Goal: Task Accomplishment & Management: Use online tool/utility

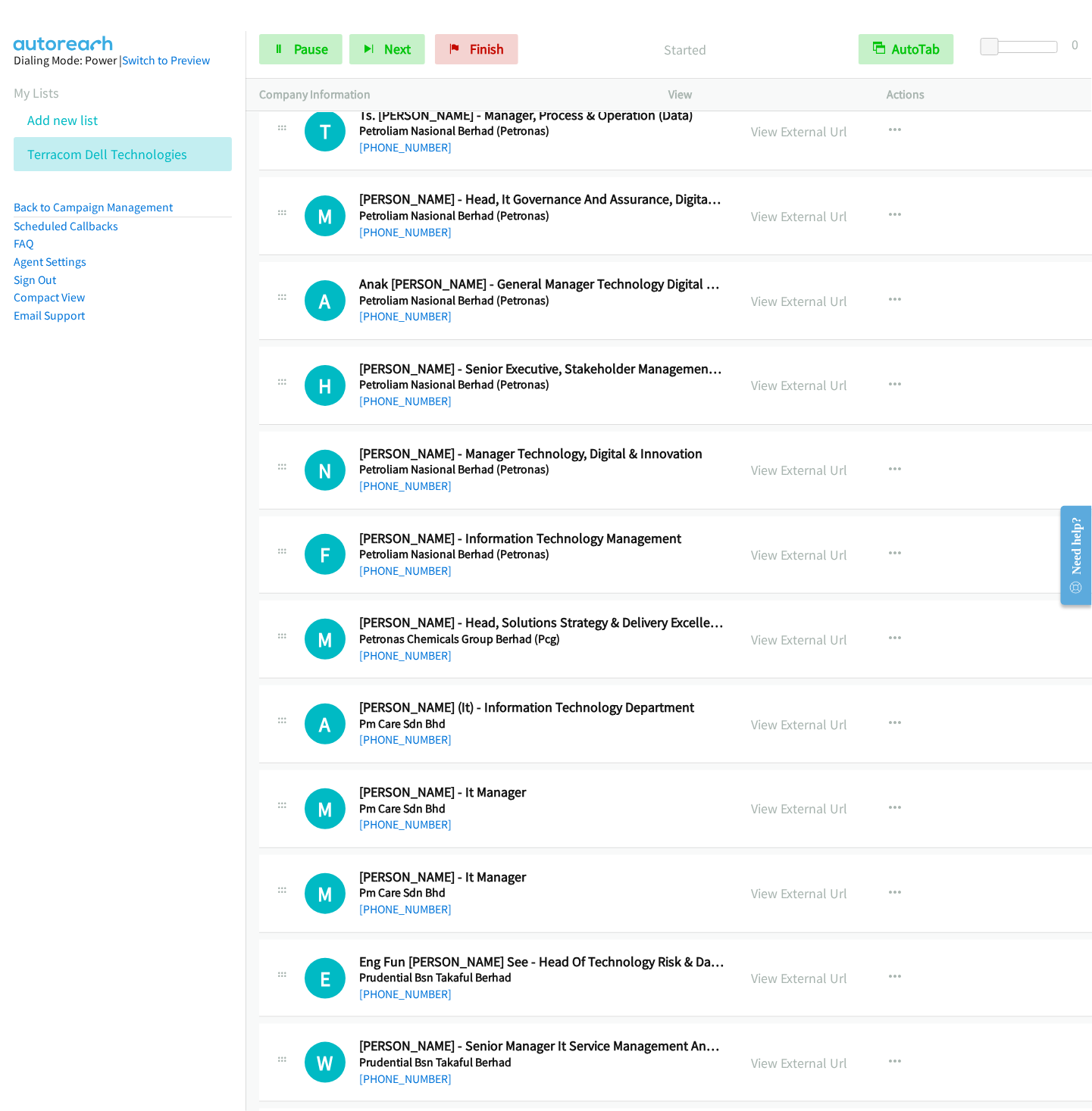
click at [44, 569] on nav "Dialing Mode: Power | Switch to Preview My Lists Add new list Terracom Dell Tec…" at bounding box center [123, 586] width 247 height 1111
drag, startPoint x: 110, startPoint y: 619, endPoint x: 460, endPoint y: 294, distance: 477.6
click at [109, 618] on nav "Dialing Mode: Power | Switch to Preview My Lists Add new list Terracom Dell Tec…" at bounding box center [123, 586] width 247 height 1111
click at [390, 59] on button "Next" at bounding box center [387, 49] width 76 height 30
click at [349, 34] on button "Next" at bounding box center [387, 49] width 76 height 30
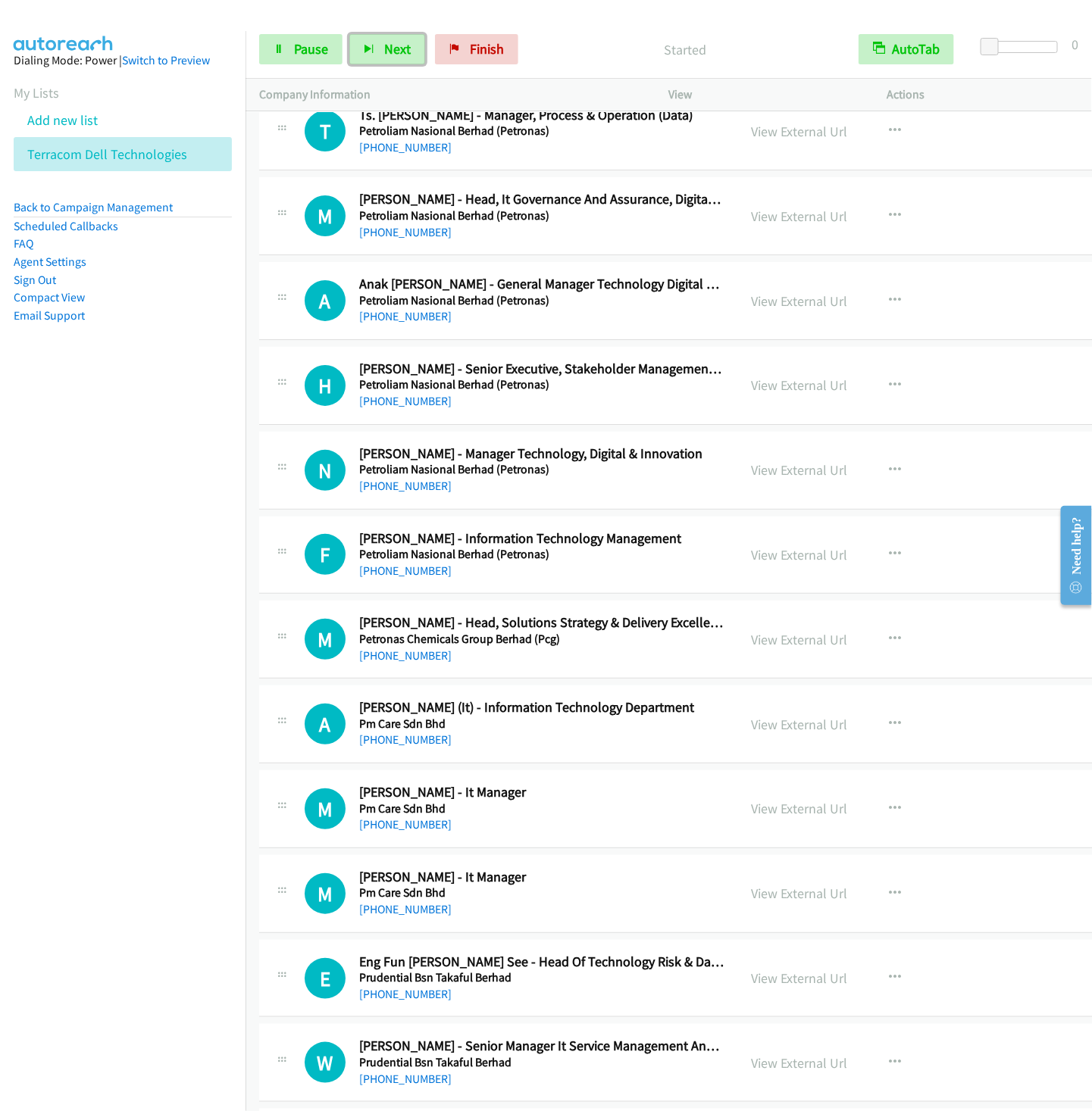
click at [349, 34] on button "Next" at bounding box center [387, 49] width 76 height 30
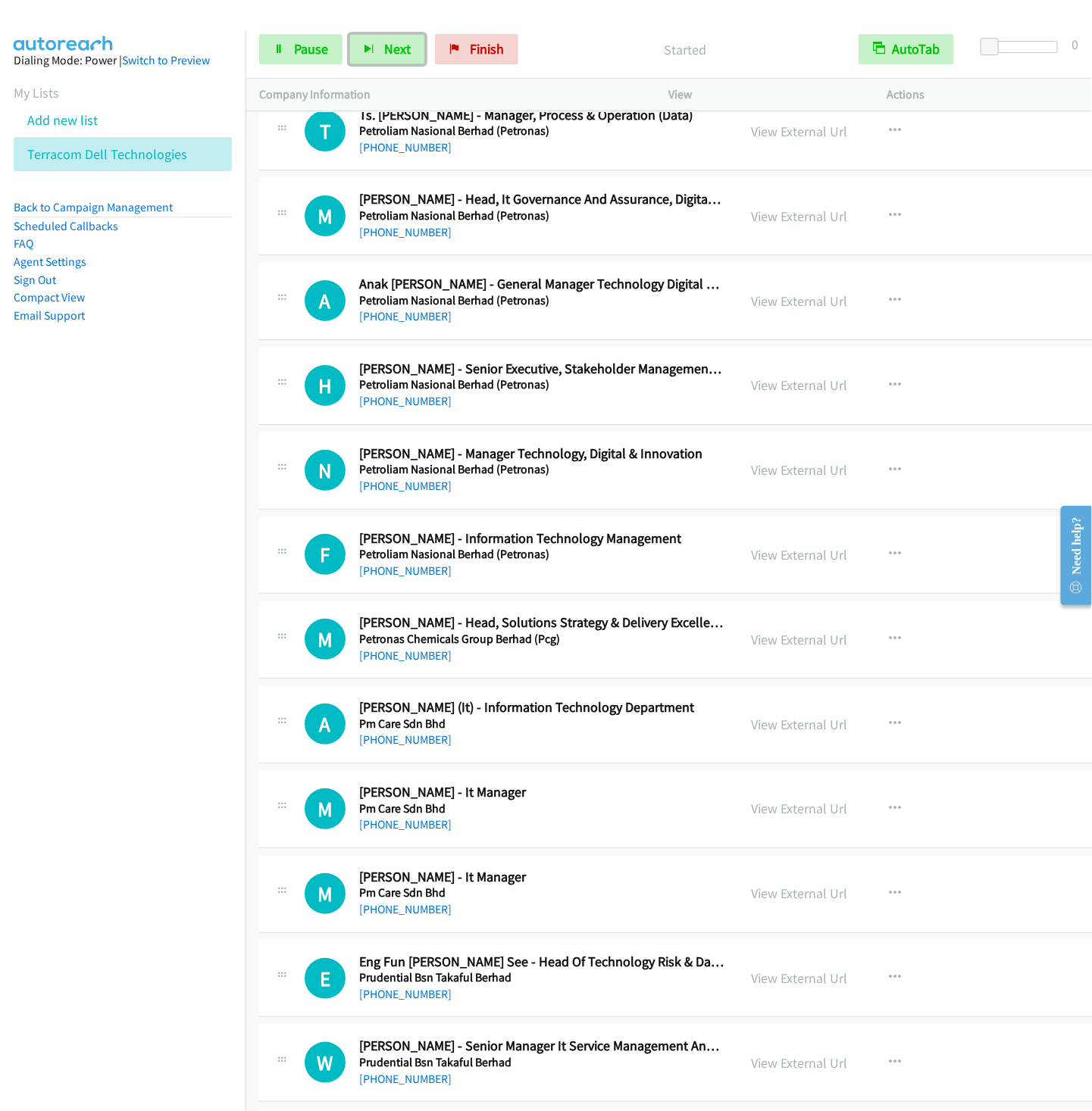
click at [349, 34] on button "Next" at bounding box center [387, 49] width 76 height 30
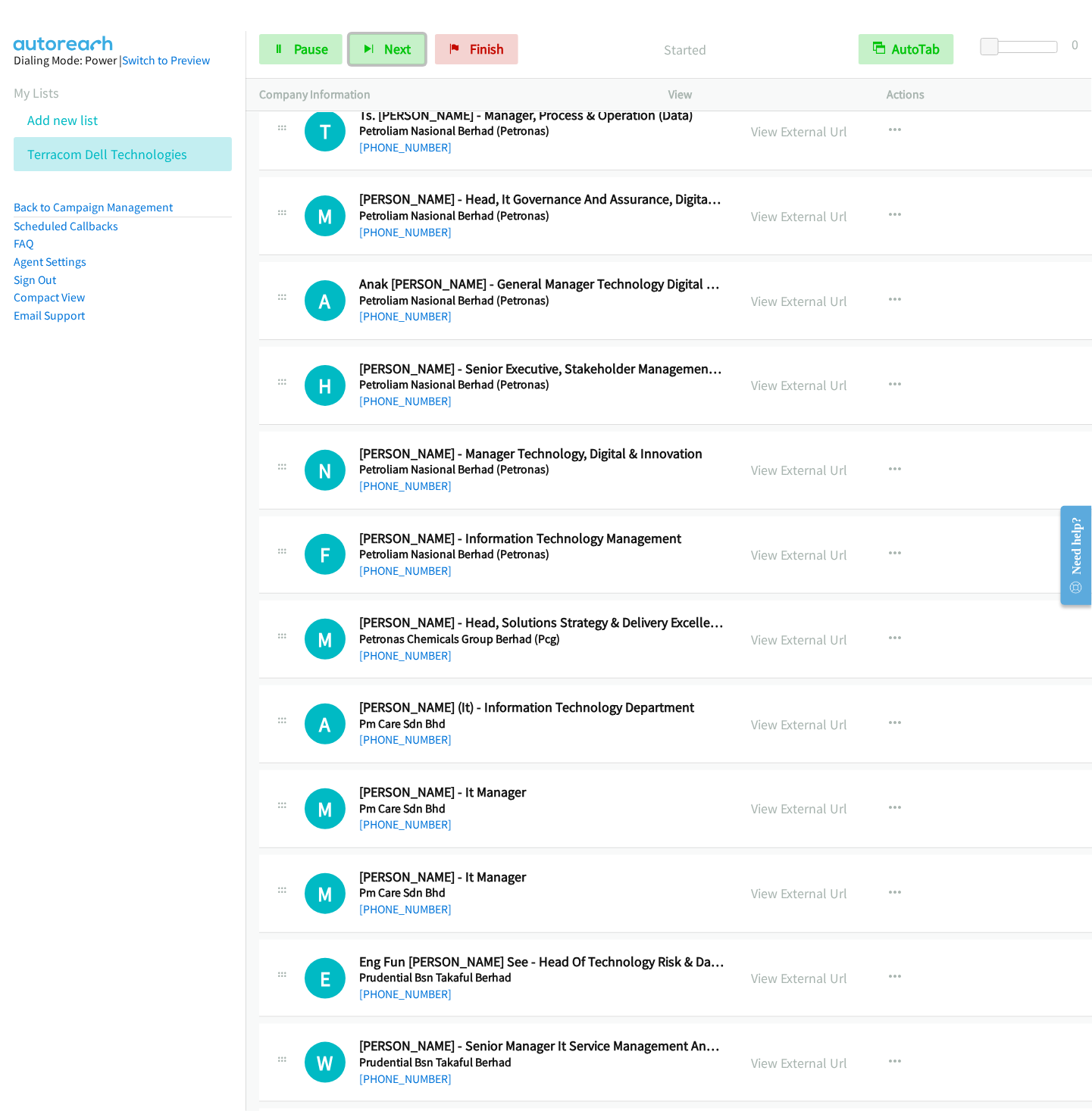
click at [349, 34] on button "Next" at bounding box center [387, 49] width 76 height 30
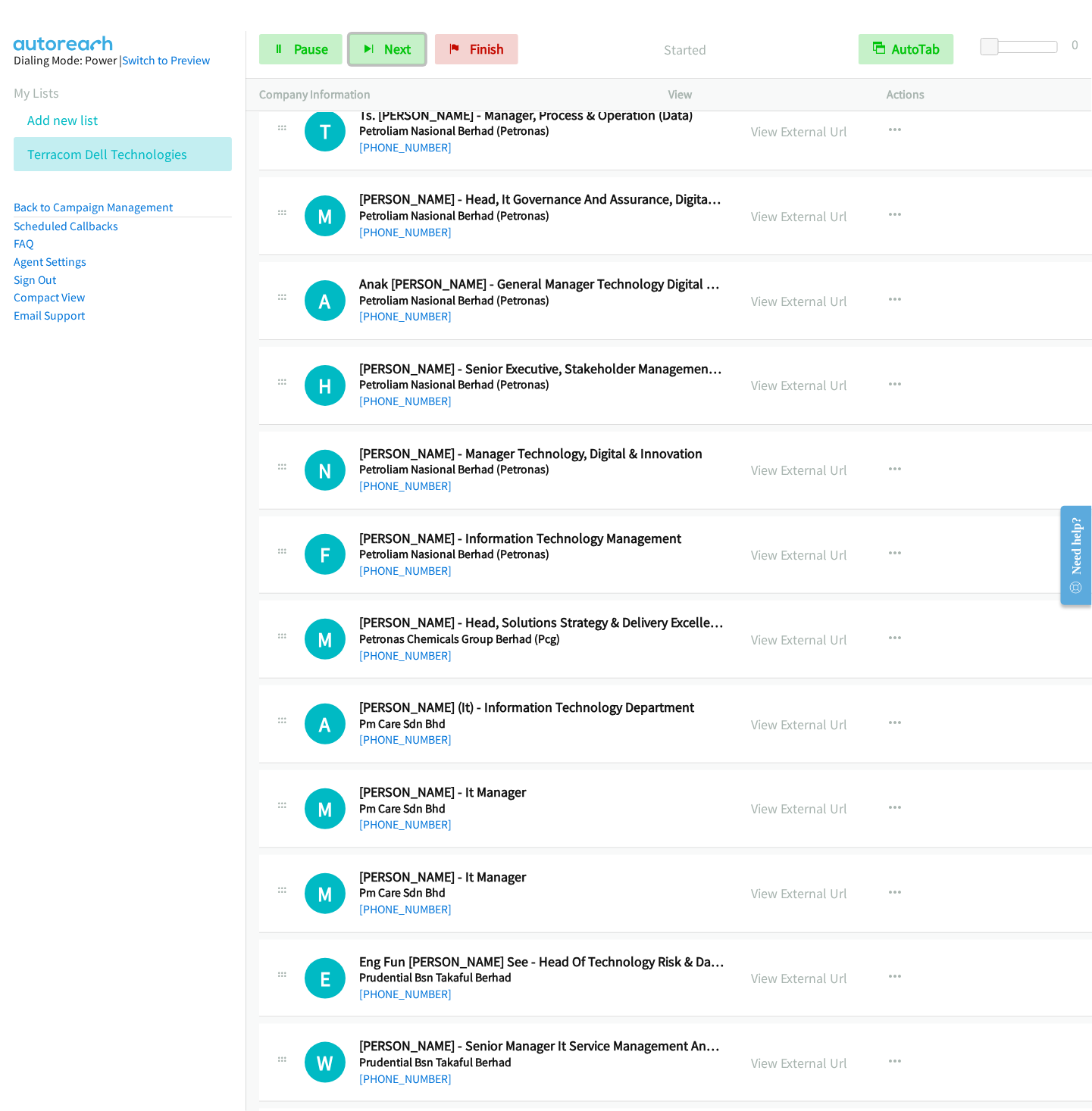
click at [349, 34] on button "Next" at bounding box center [387, 49] width 76 height 30
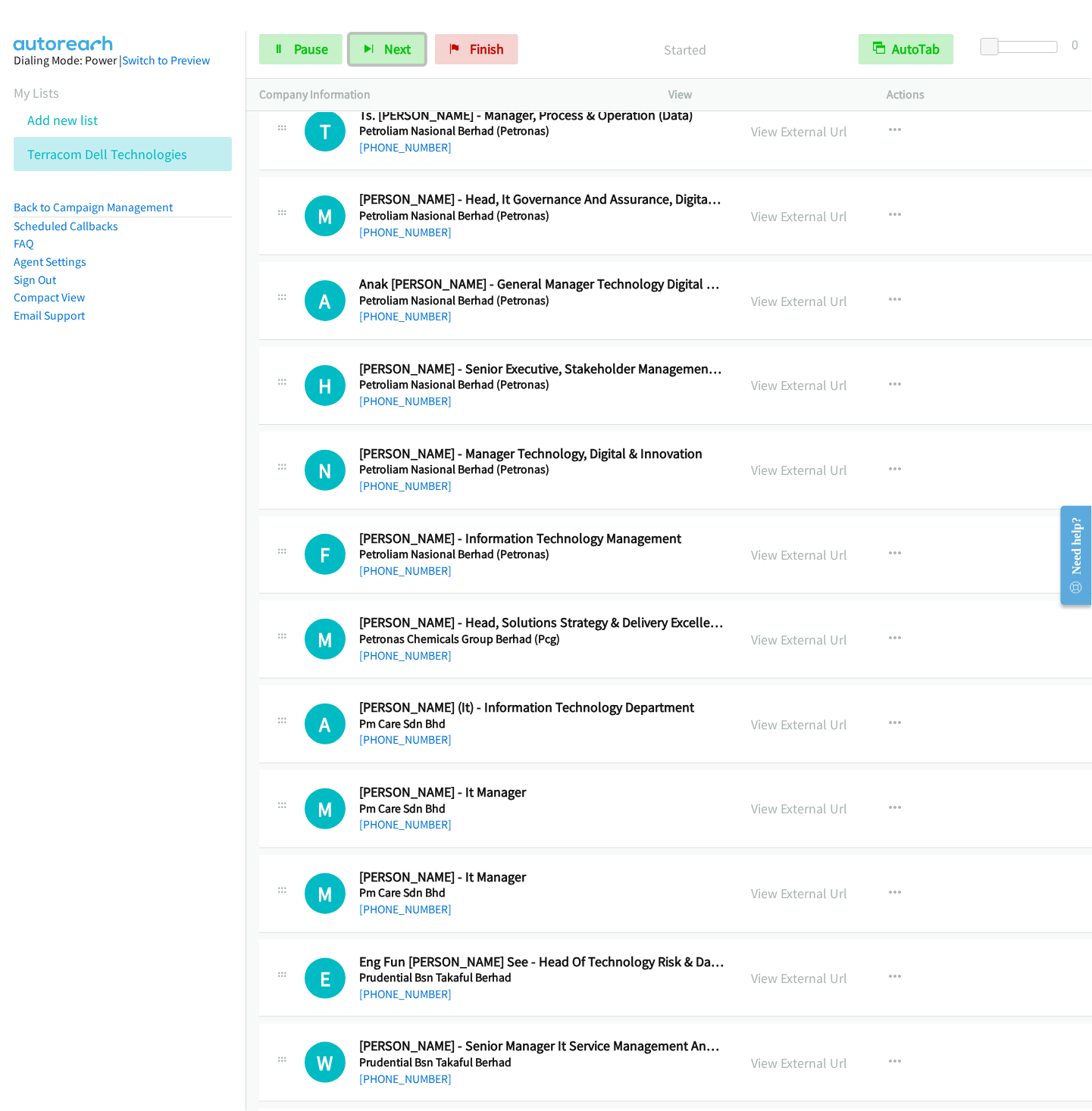
click at [349, 34] on button "Next" at bounding box center [387, 49] width 76 height 30
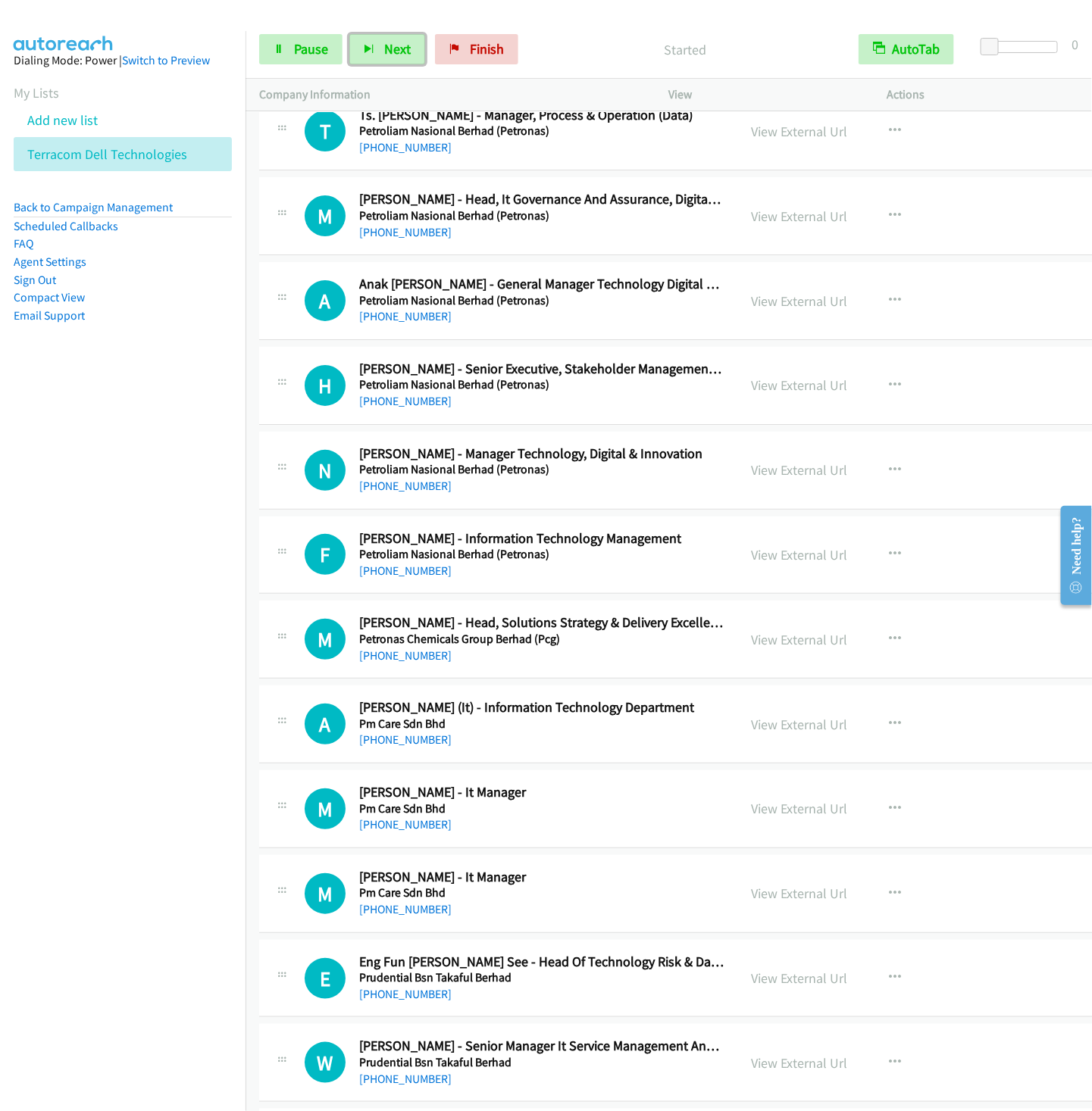
click at [349, 34] on button "Next" at bounding box center [387, 49] width 76 height 30
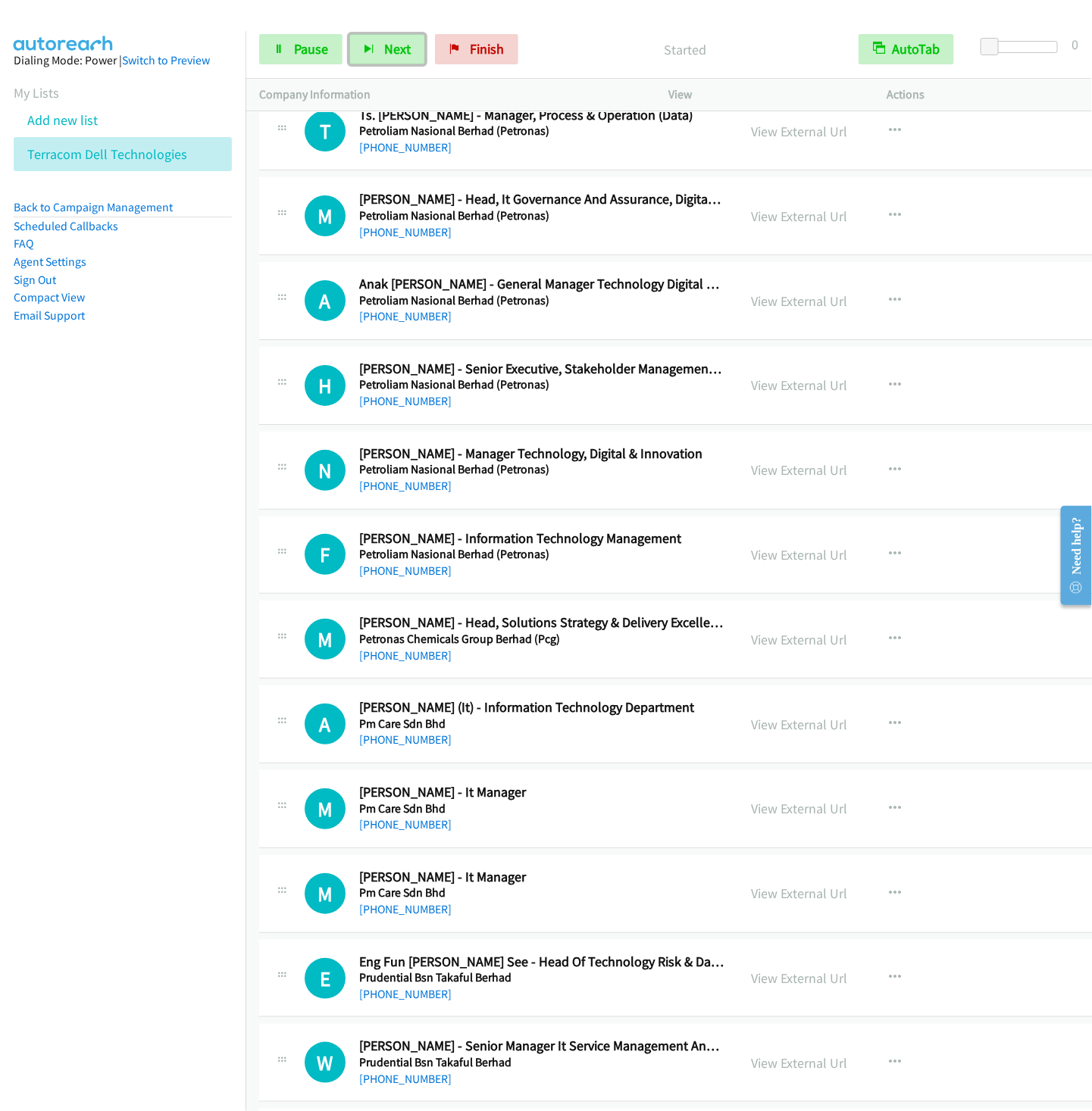
click at [349, 34] on button "Next" at bounding box center [387, 49] width 76 height 30
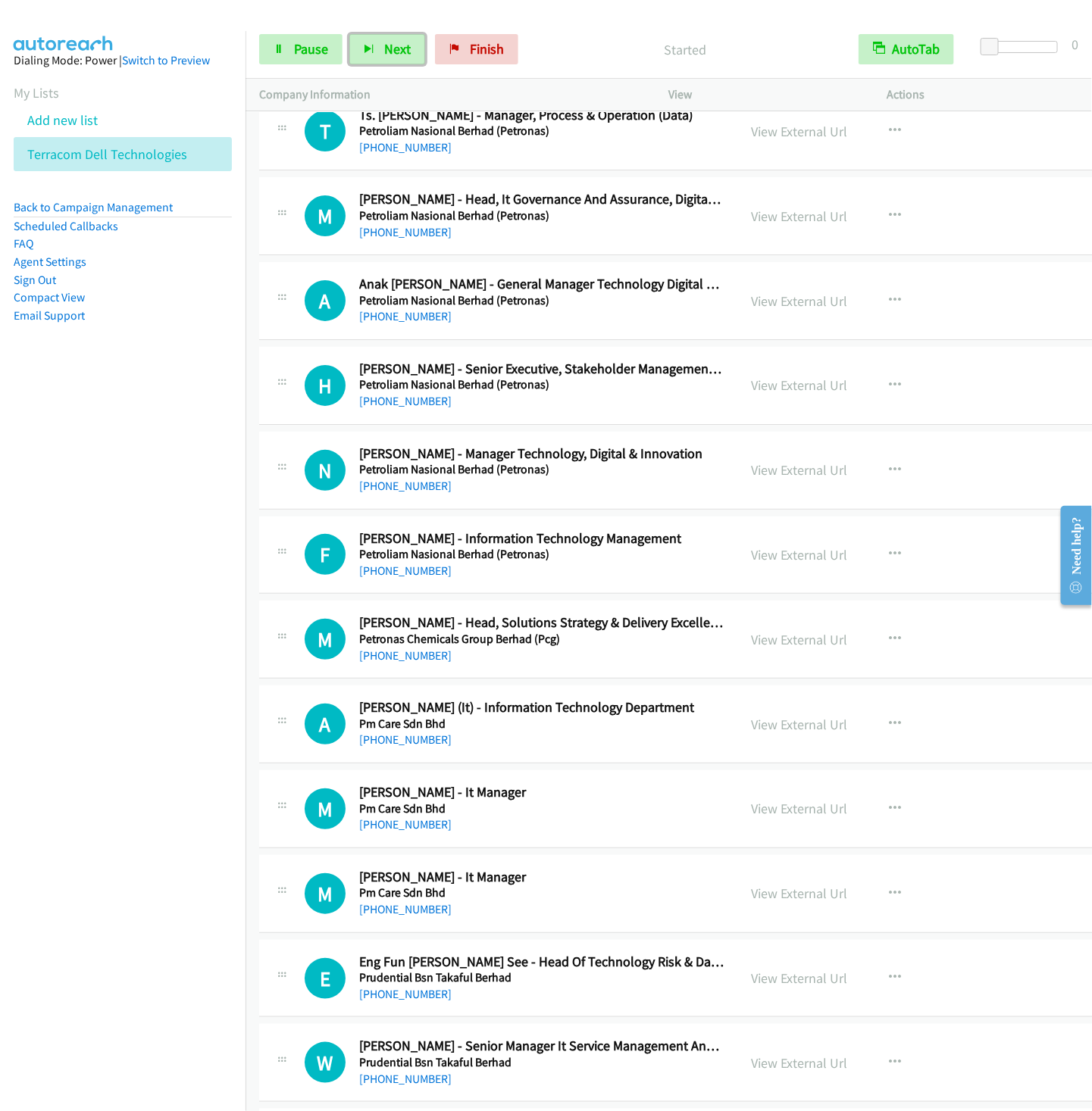
click at [349, 34] on button "Next" at bounding box center [387, 49] width 76 height 30
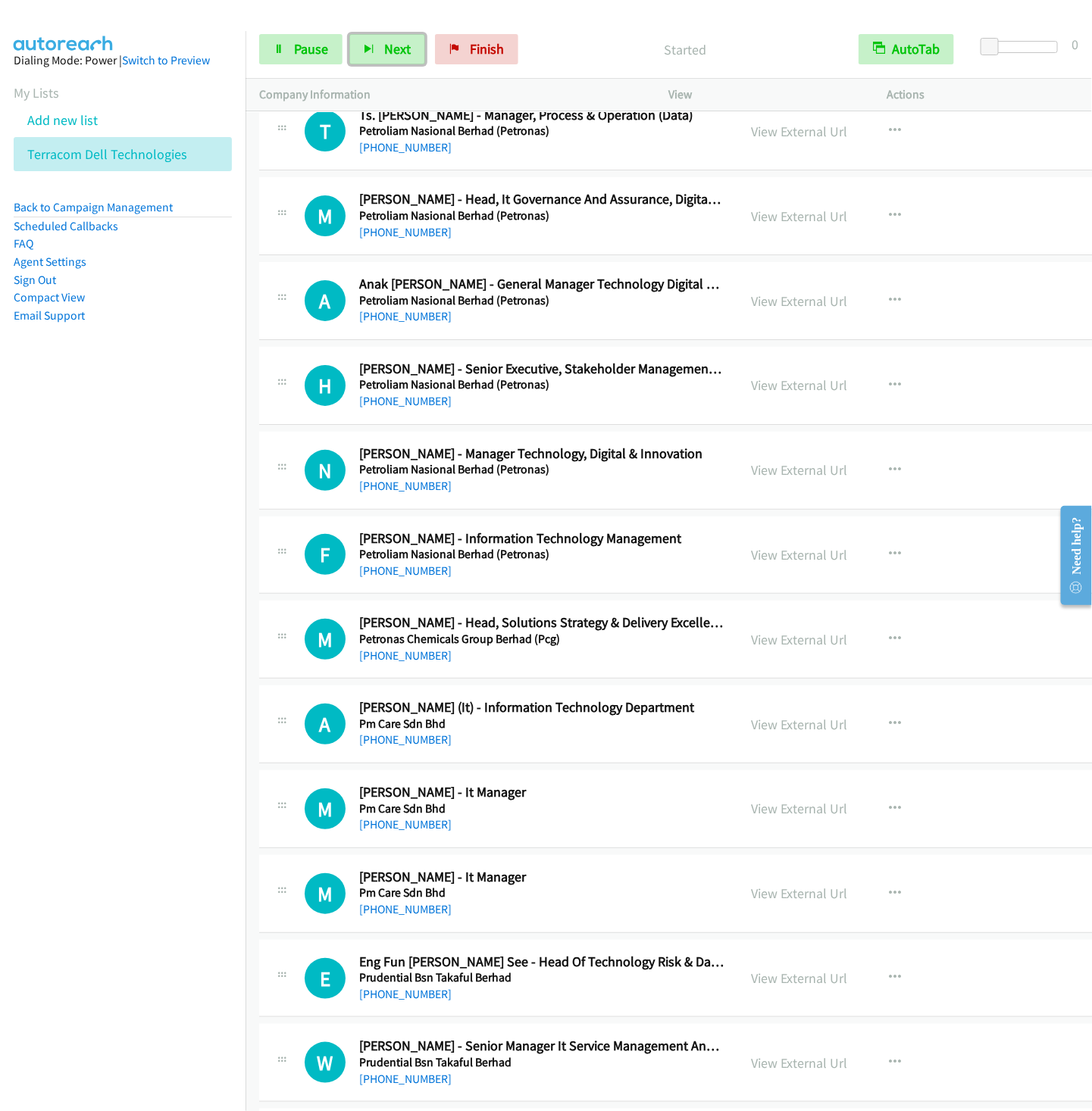
click at [349, 34] on button "Next" at bounding box center [387, 49] width 76 height 30
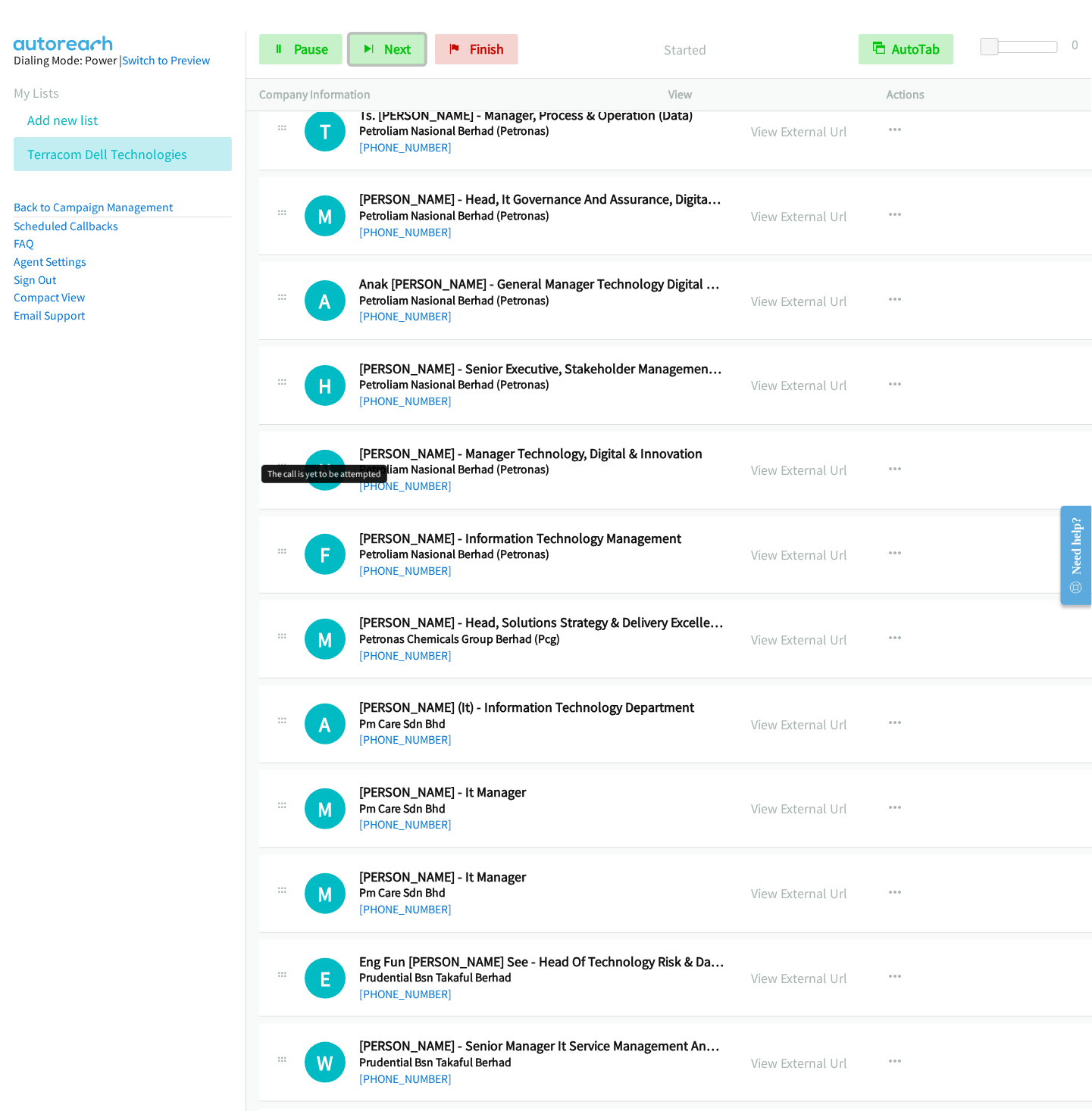
click at [349, 34] on button "Next" at bounding box center [387, 49] width 76 height 30
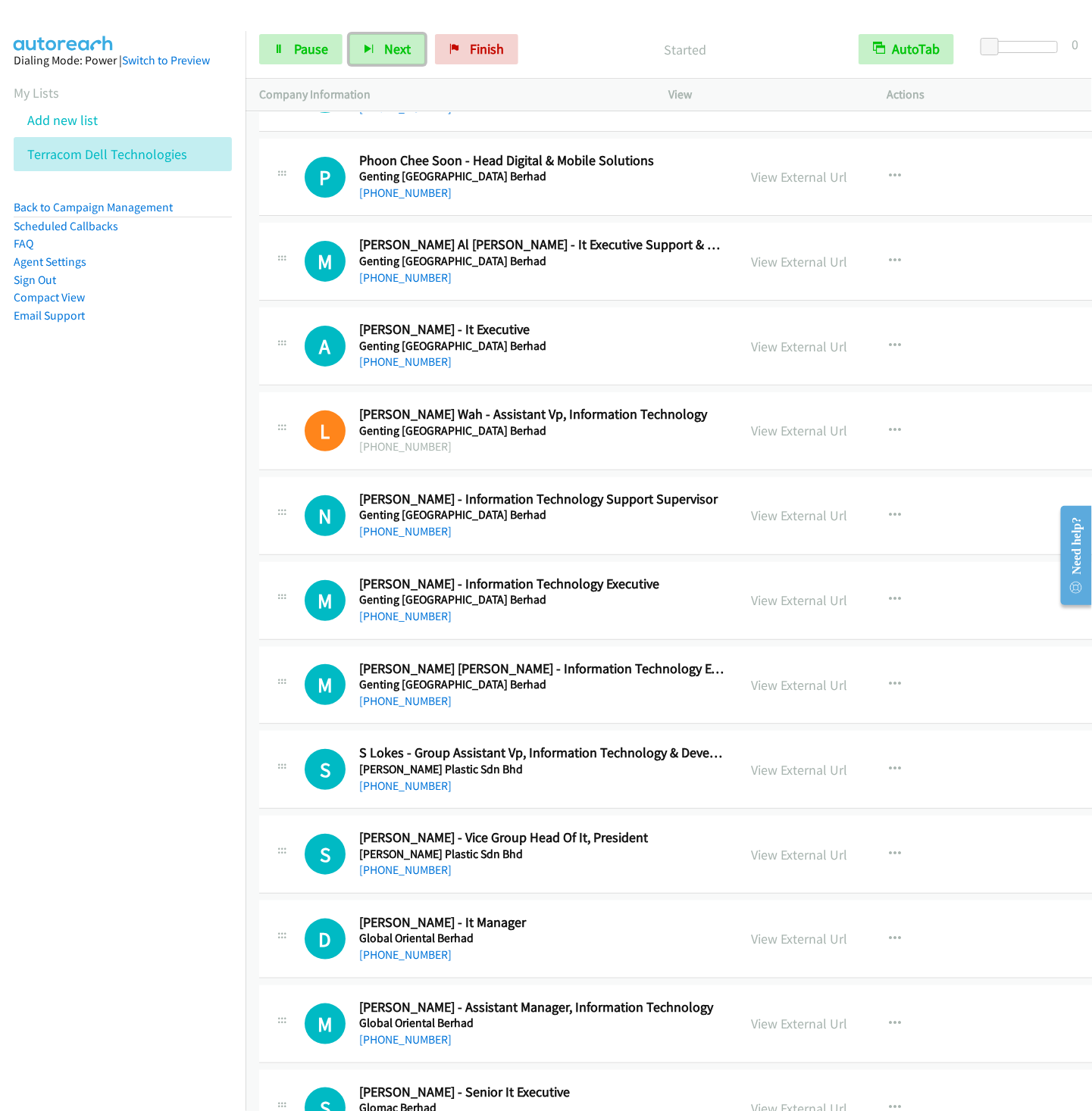
scroll to position [4544, 0]
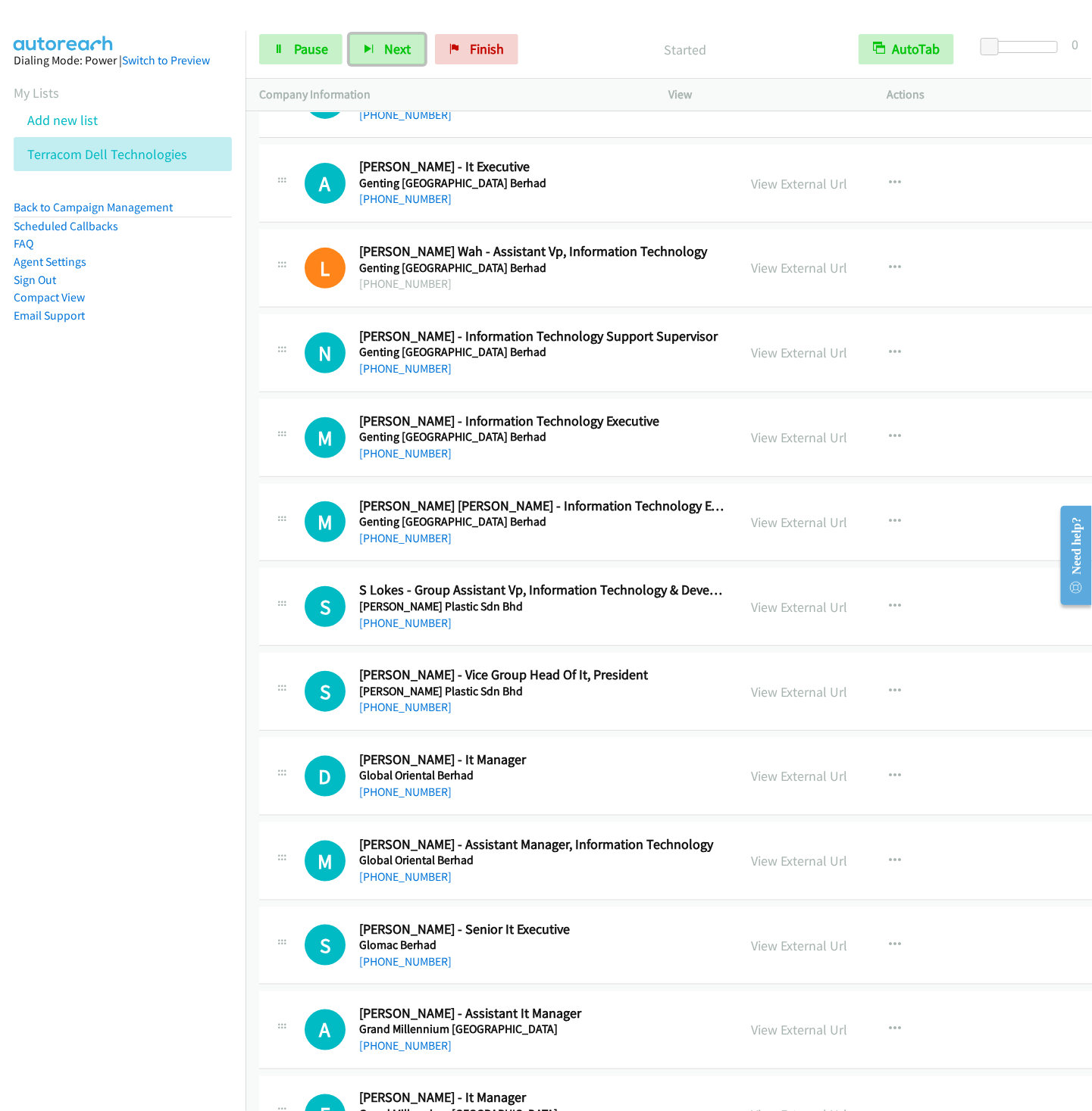
click at [349, 34] on button "Next" at bounding box center [387, 49] width 76 height 30
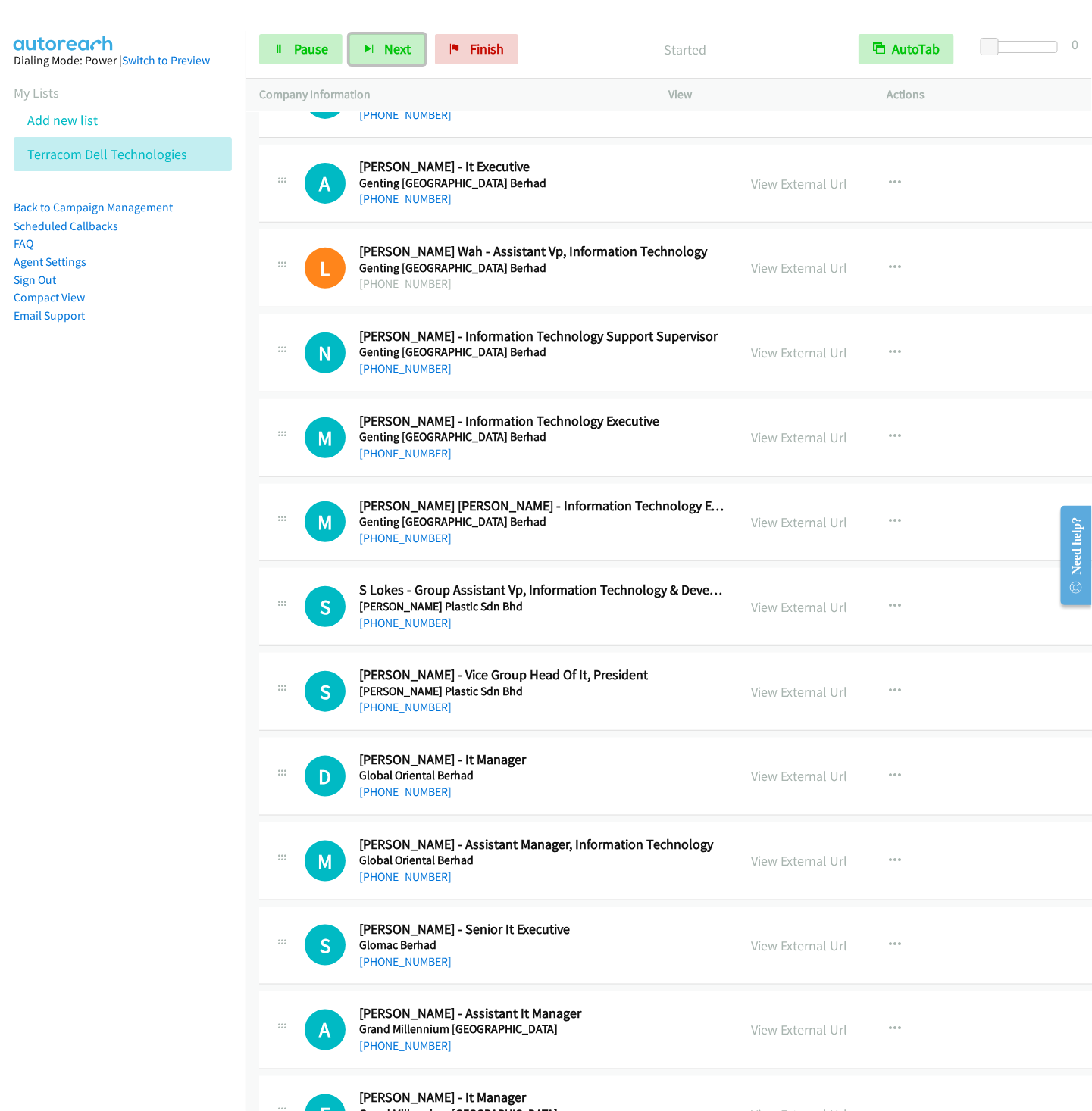
click at [349, 34] on button "Next" at bounding box center [387, 49] width 76 height 30
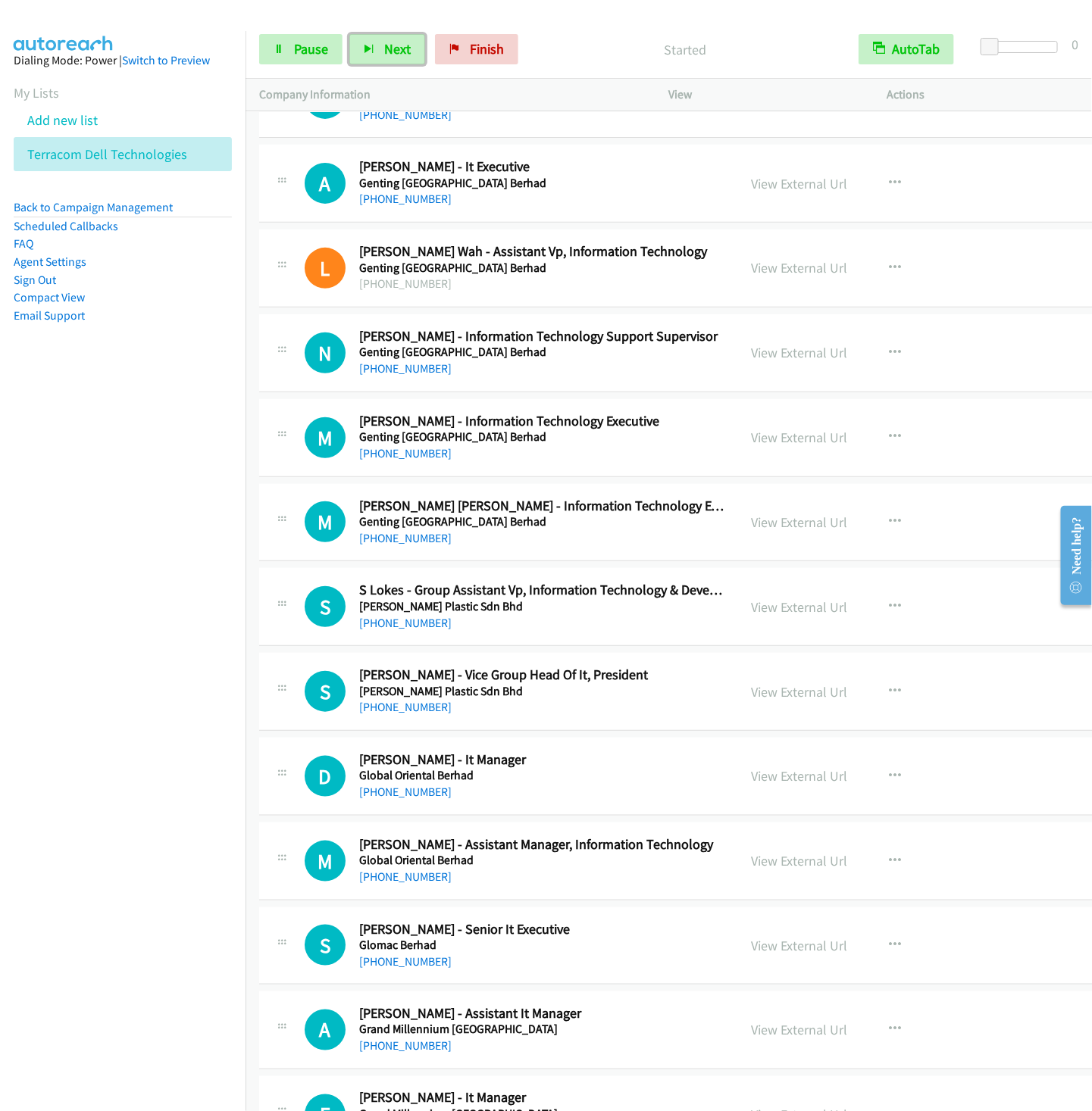
click at [349, 34] on button "Next" at bounding box center [387, 49] width 76 height 30
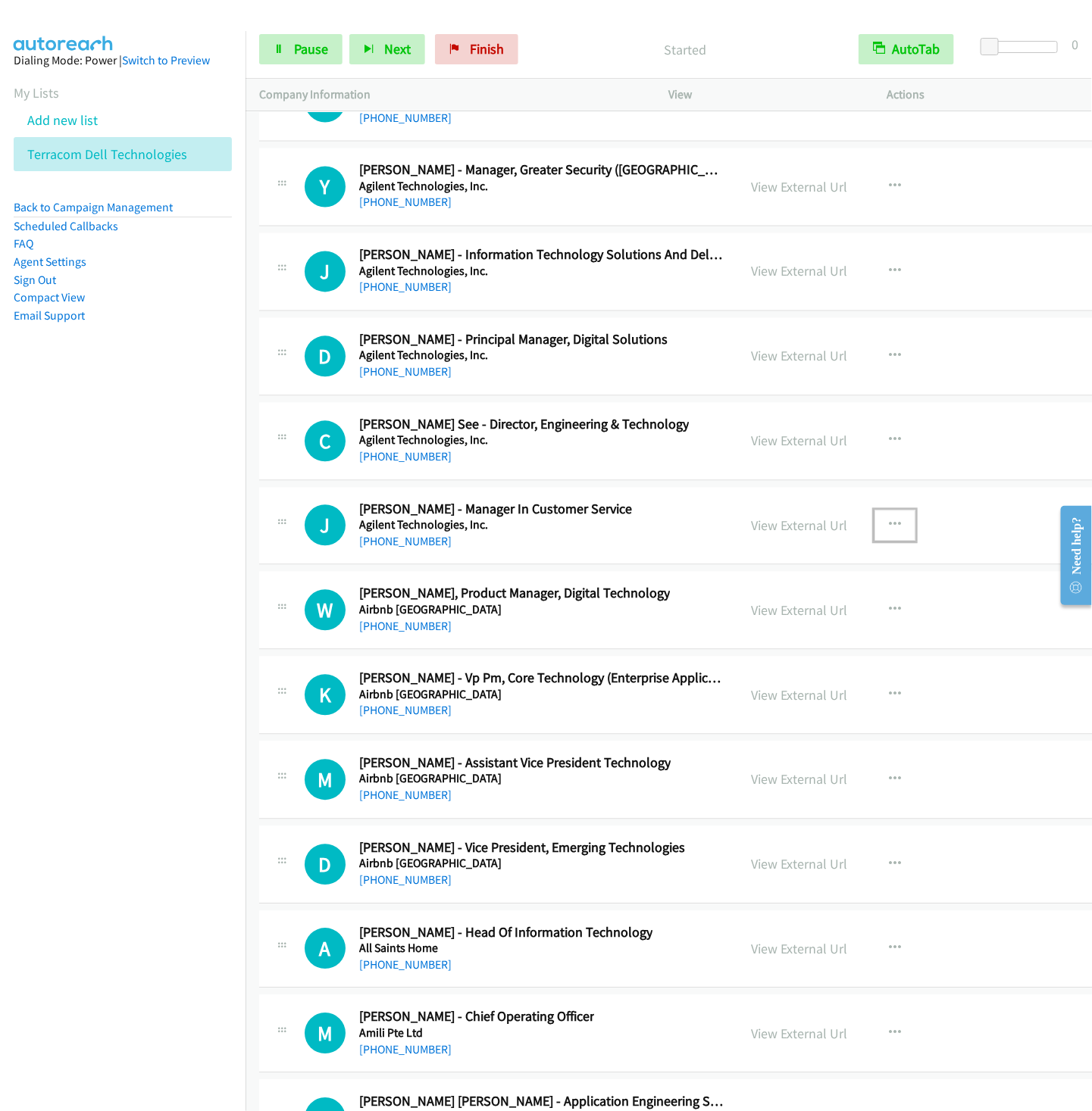
click at [893, 532] on icon "button" at bounding box center [895, 526] width 12 height 12
click at [812, 671] on link "Remove from list" at bounding box center [814, 654] width 202 height 30
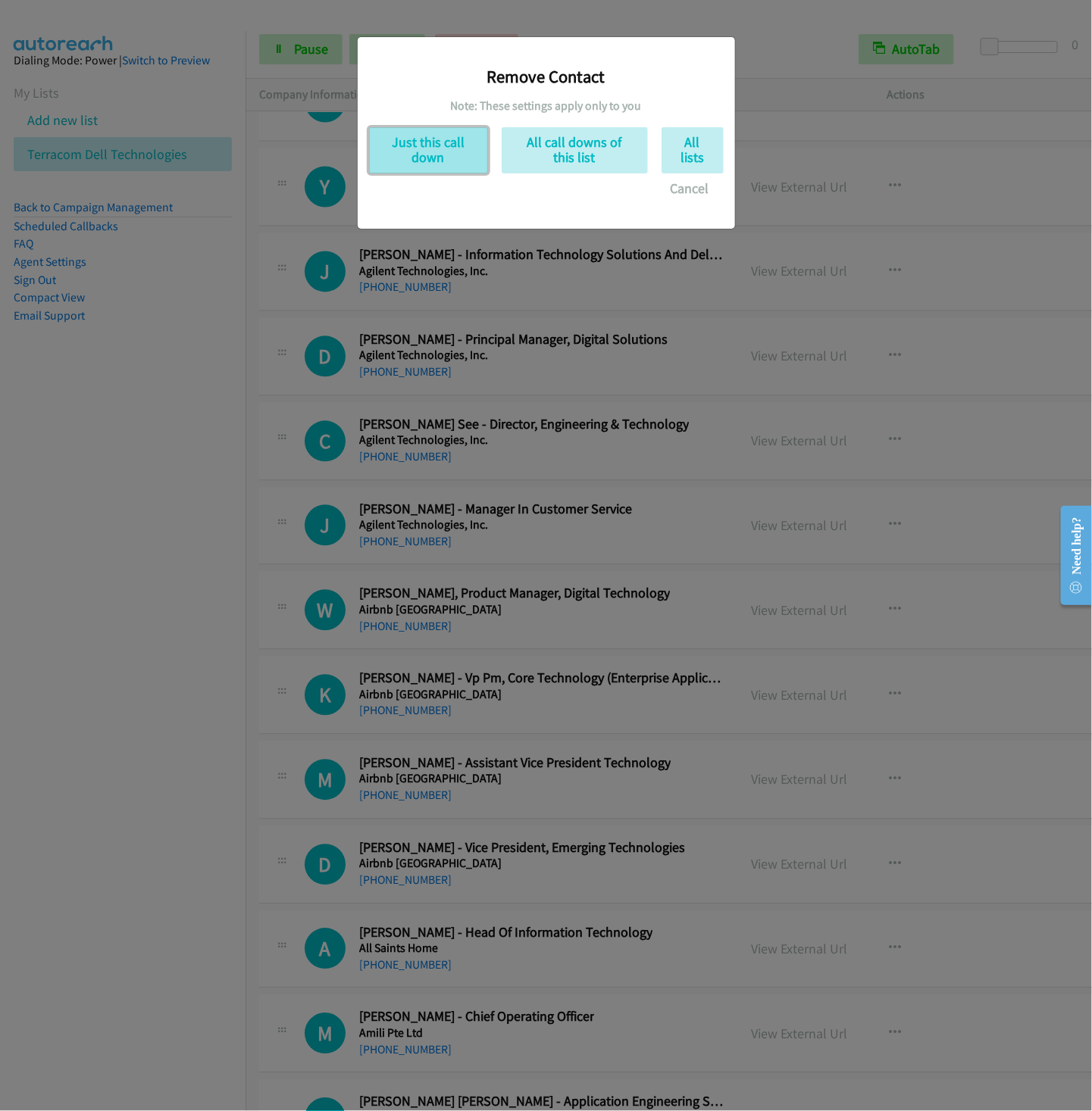
click at [416, 144] on button "Just this call down" at bounding box center [428, 151] width 119 height 46
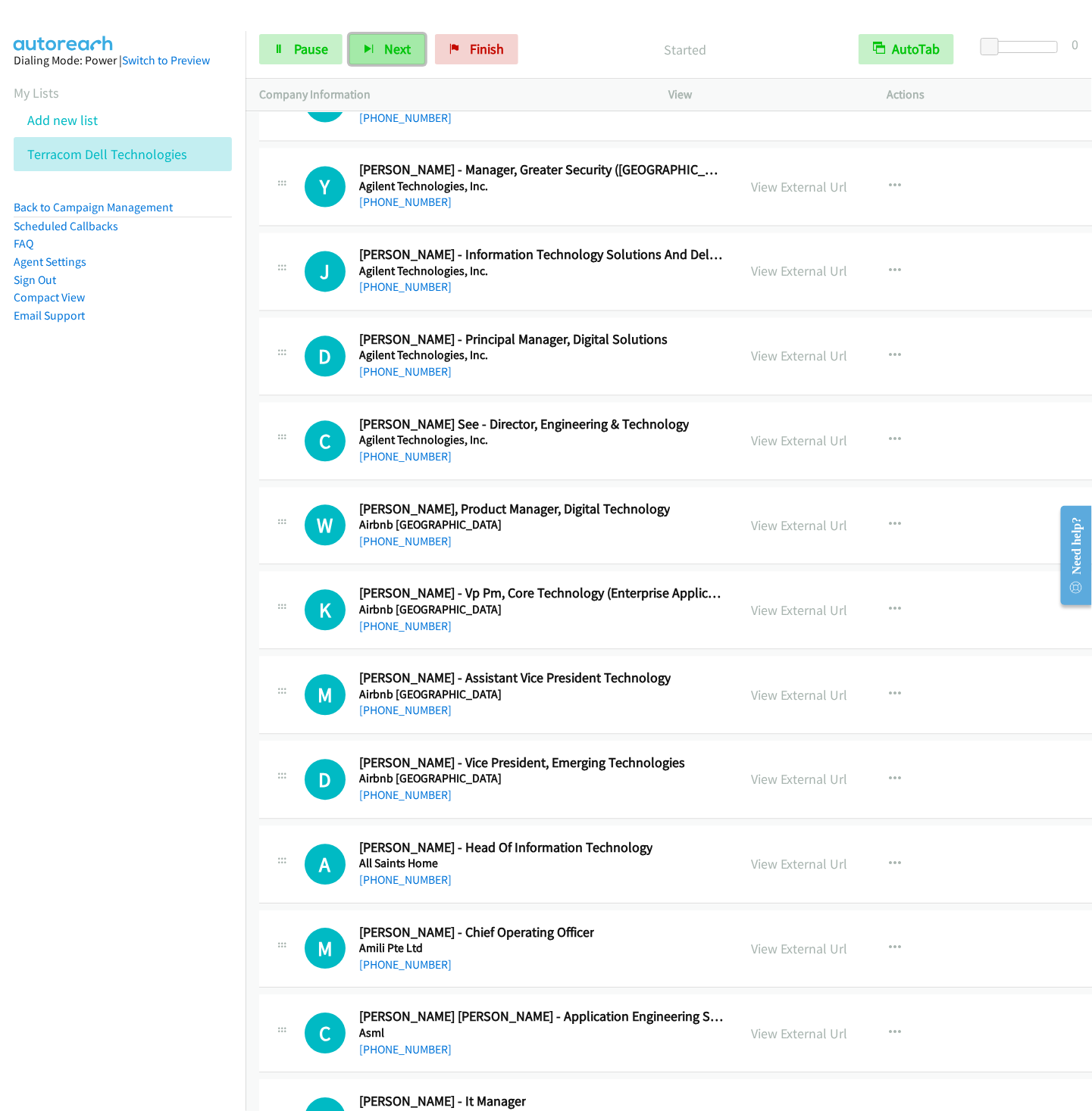
click at [384, 56] on span "Next" at bounding box center [397, 49] width 26 height 18
click at [349, 34] on button "Next" at bounding box center [387, 49] width 76 height 30
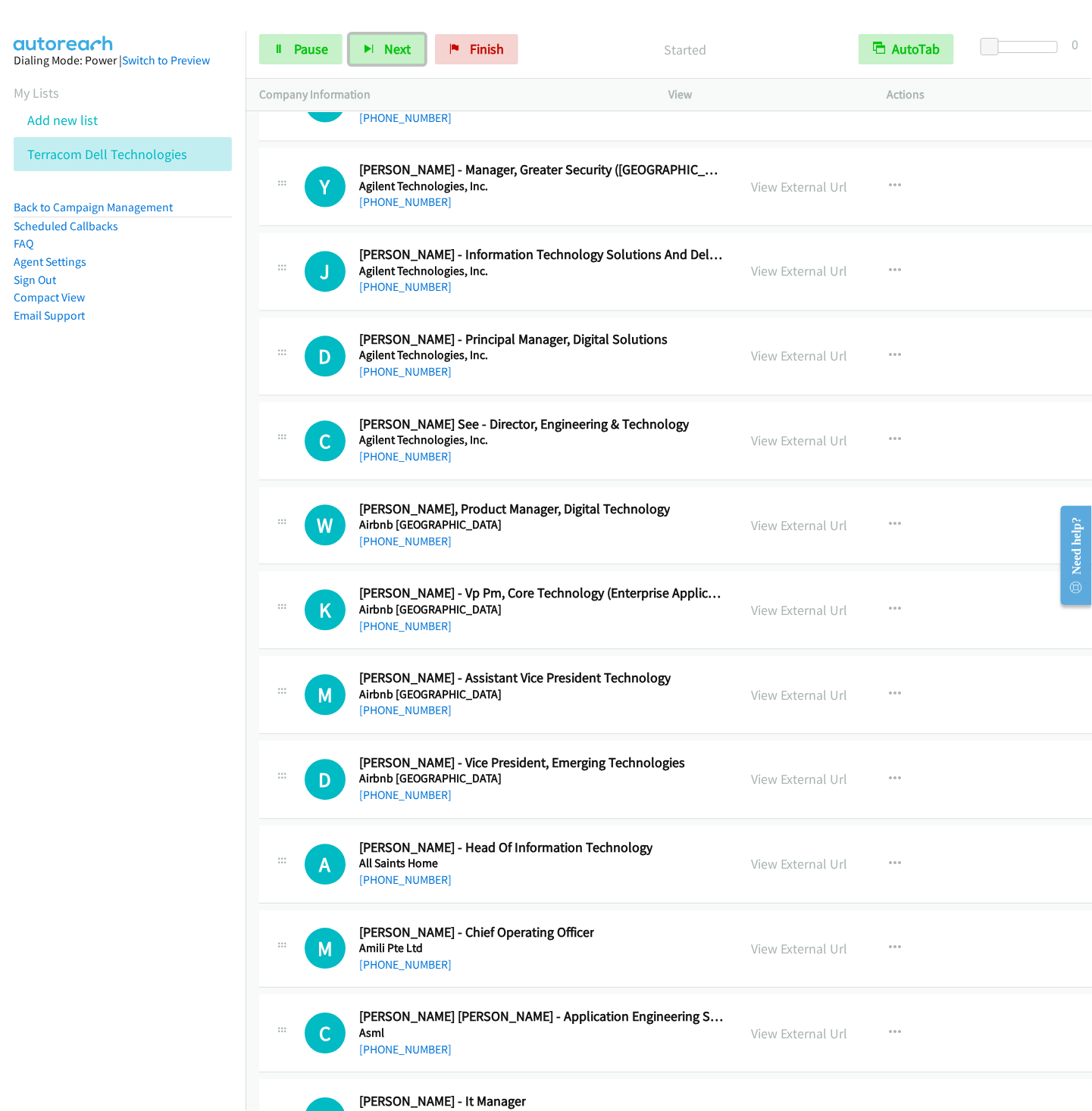
click at [349, 34] on button "Next" at bounding box center [387, 49] width 76 height 30
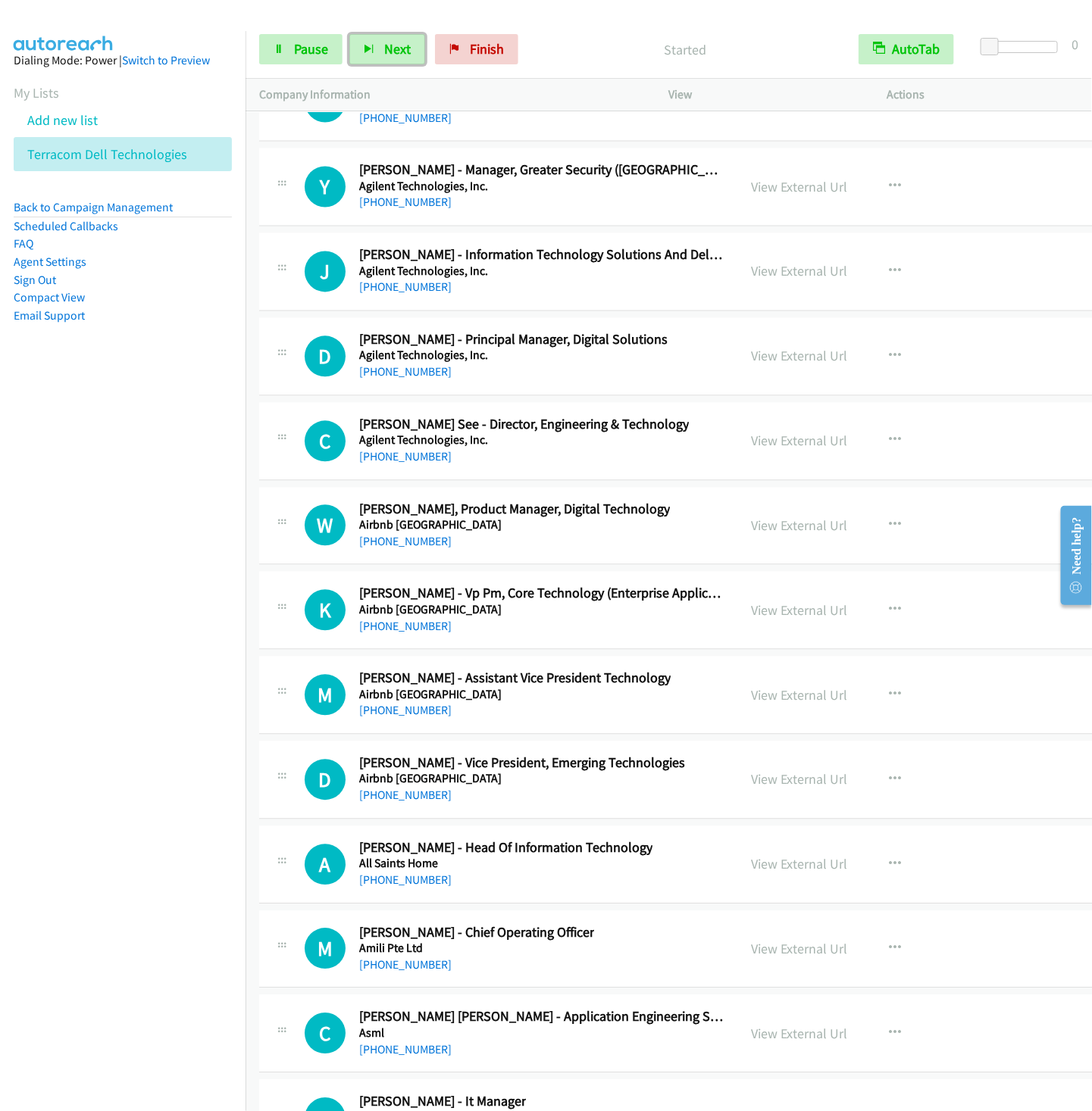
click at [349, 34] on button "Next" at bounding box center [387, 49] width 76 height 30
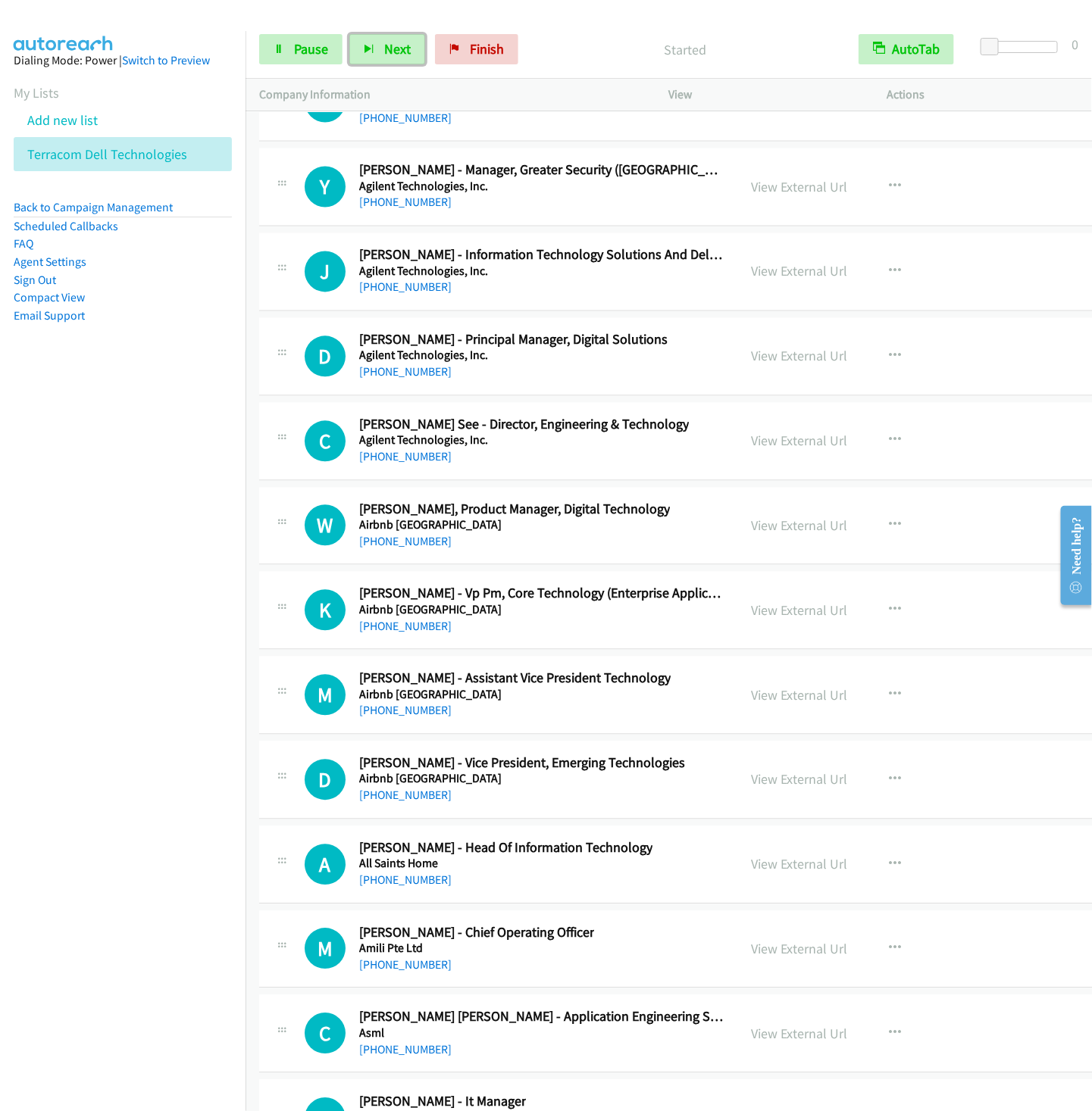
click at [349, 34] on button "Next" at bounding box center [387, 49] width 76 height 30
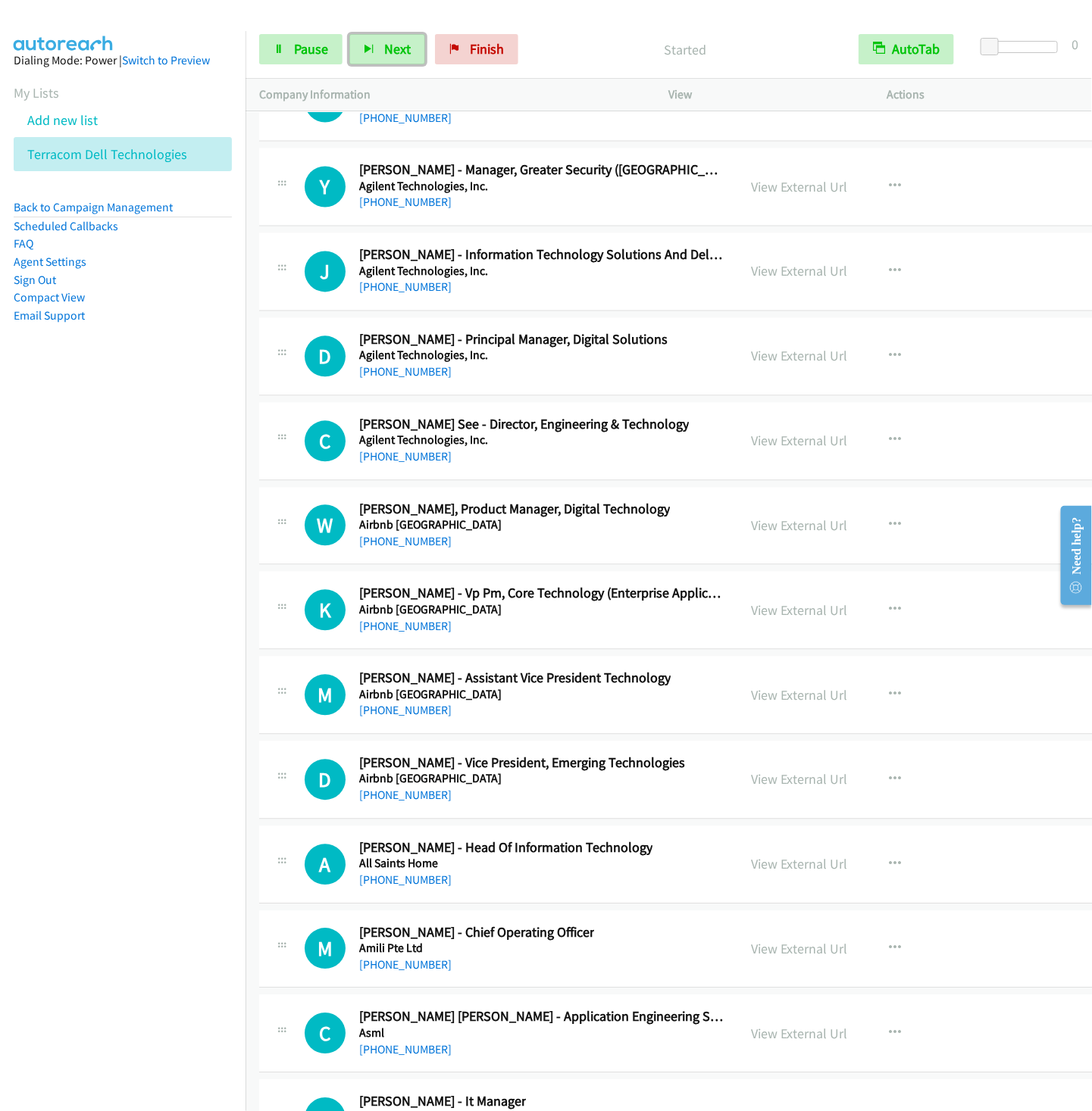
click at [349, 34] on button "Next" at bounding box center [387, 49] width 76 height 30
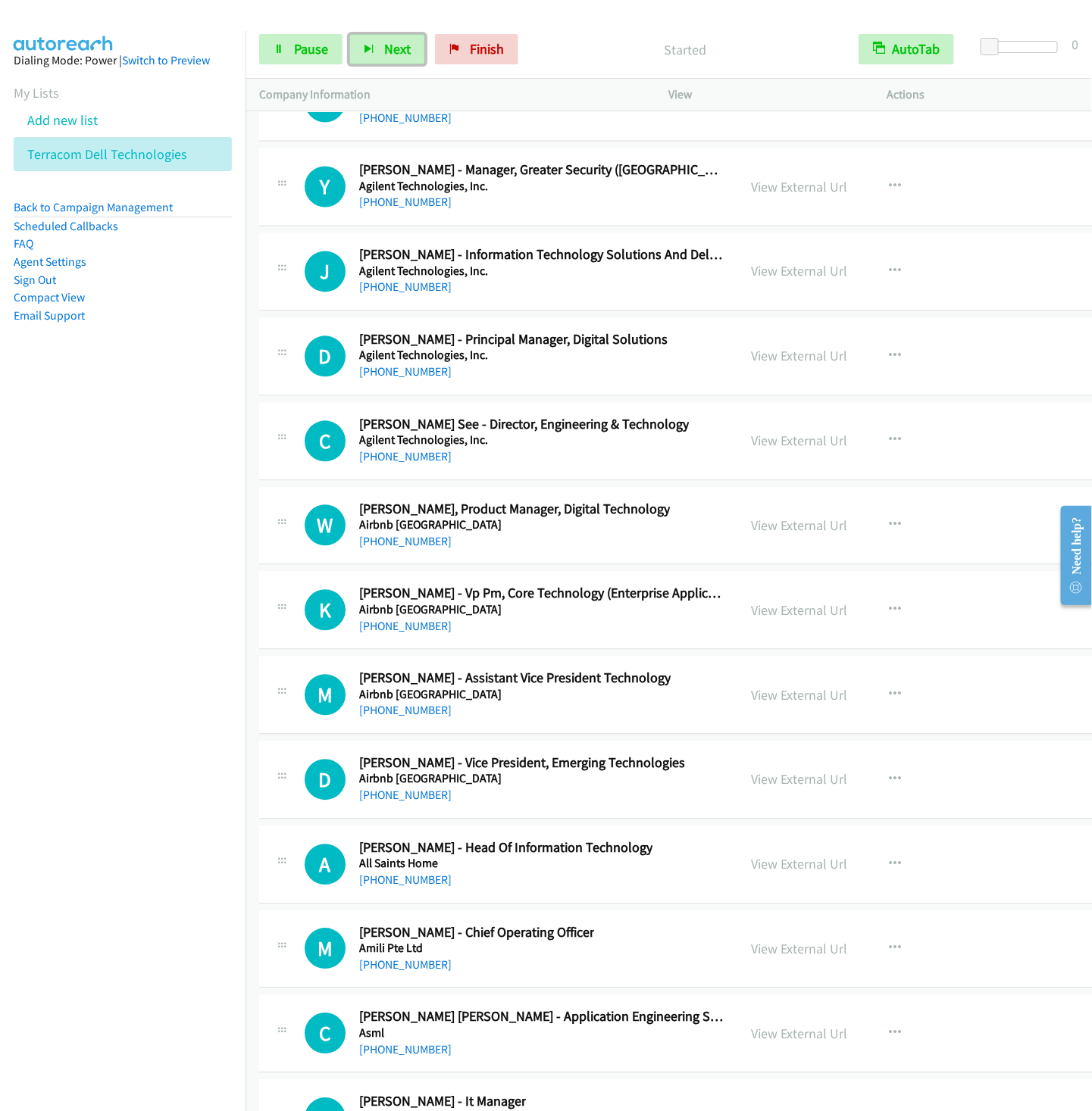
click at [349, 34] on button "Next" at bounding box center [387, 49] width 76 height 30
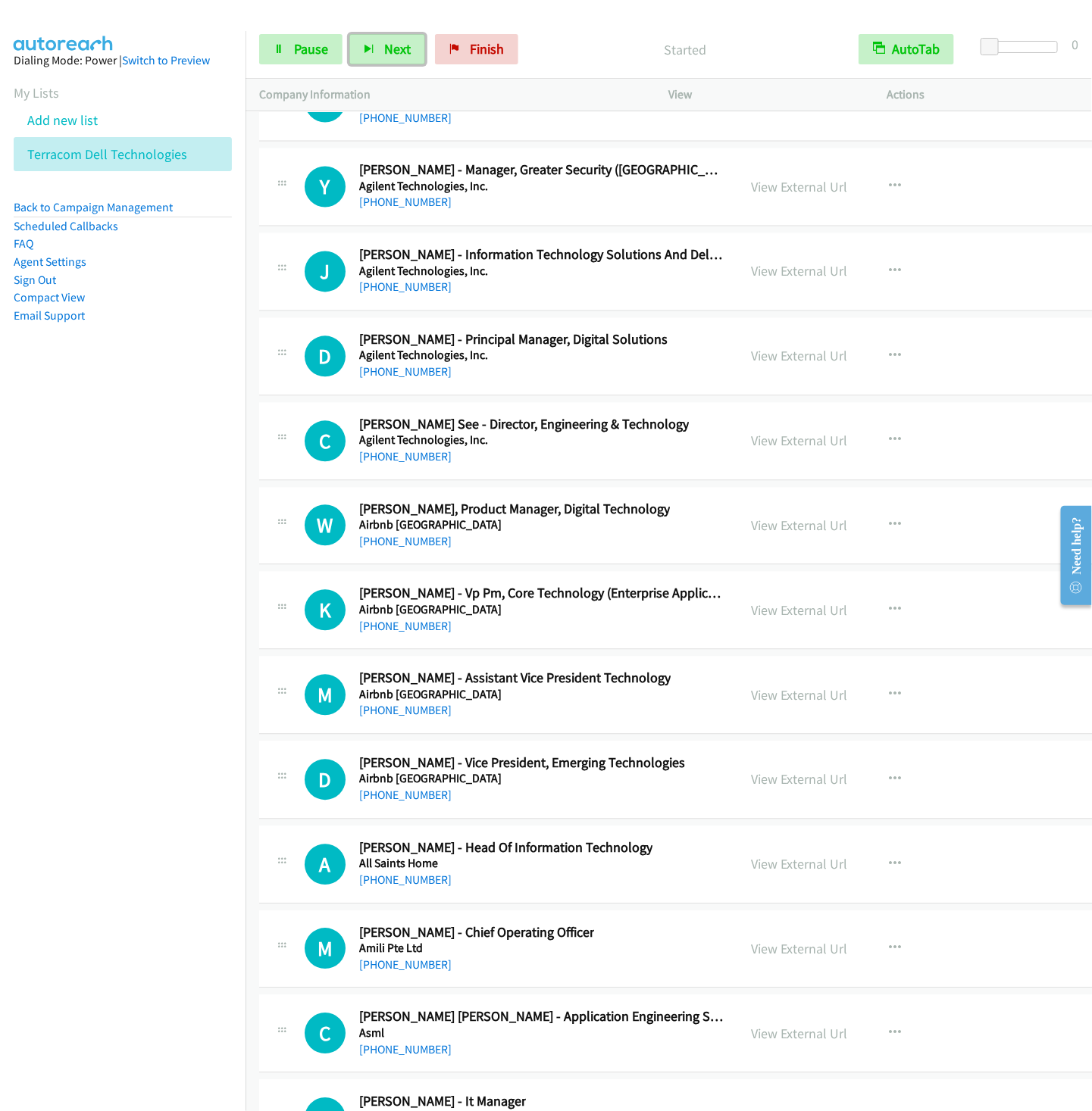
click at [349, 34] on button "Next" at bounding box center [387, 49] width 76 height 30
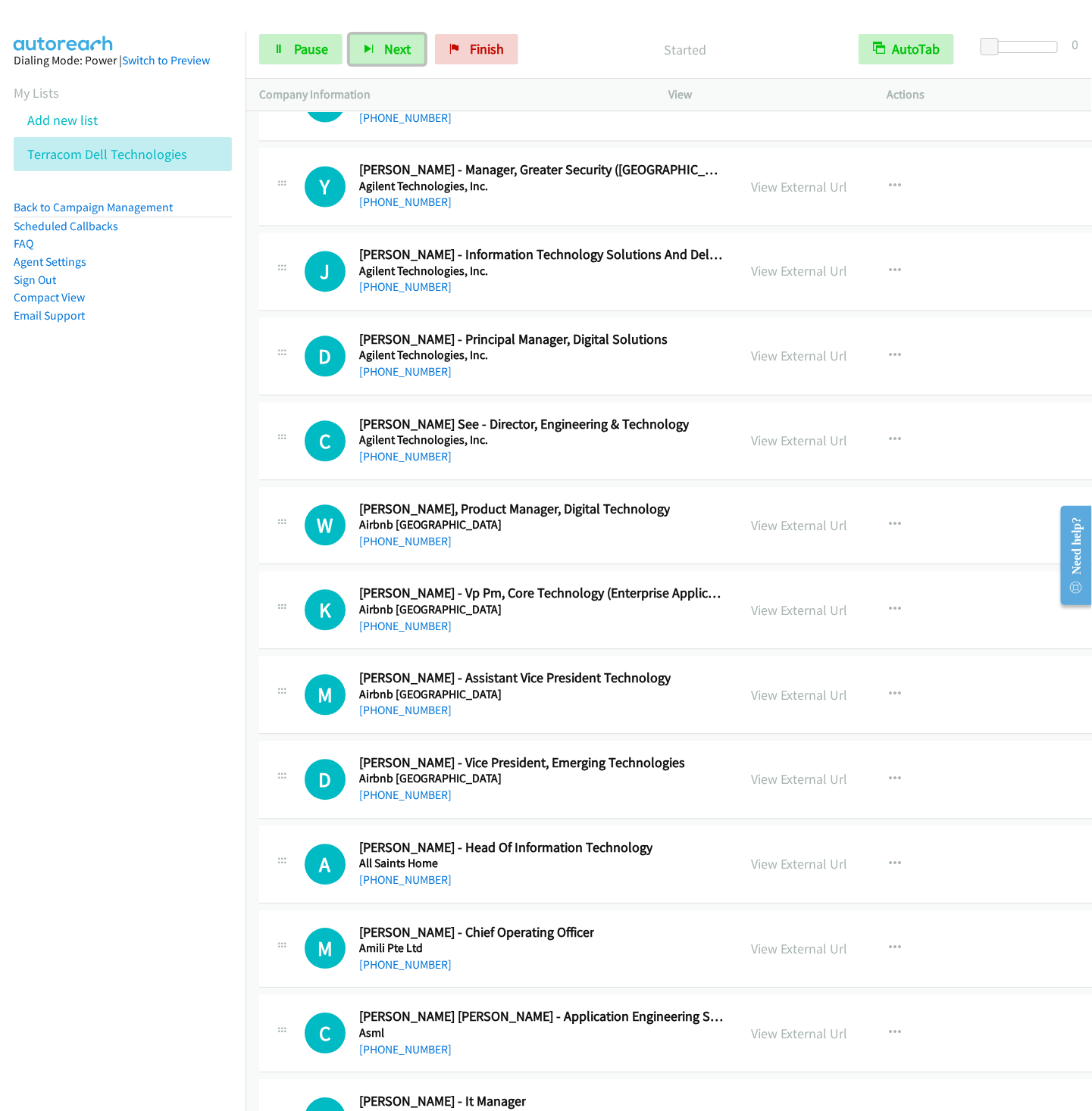
click at [349, 34] on button "Next" at bounding box center [387, 49] width 76 height 30
click at [114, 708] on nav "Dialing Mode: Power | Switch to Preview My Lists Add new list Terracom Dell Tec…" at bounding box center [123, 586] width 247 height 1111
click at [407, 58] on button "Next" at bounding box center [387, 49] width 76 height 30
click at [349, 34] on button "Next" at bounding box center [387, 49] width 76 height 30
drag, startPoint x: 192, startPoint y: 457, endPoint x: 191, endPoint y: 445, distance: 12.0
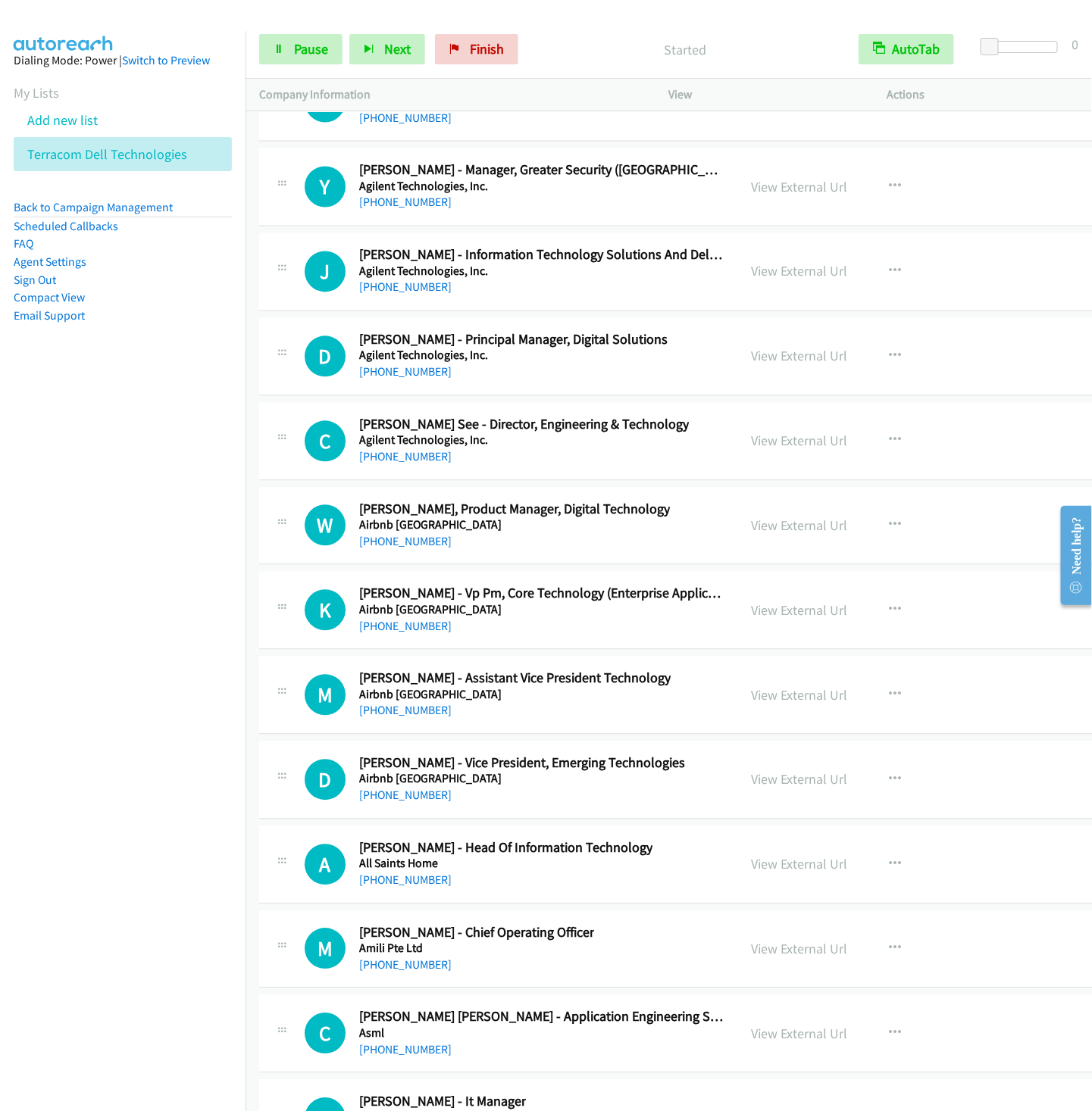
click at [192, 457] on nav "Dialing Mode: Power | Switch to Preview My Lists Add new list Terracom Dell Tec…" at bounding box center [123, 586] width 247 height 1111
click at [371, 45] on icon "button" at bounding box center [369, 50] width 11 height 11
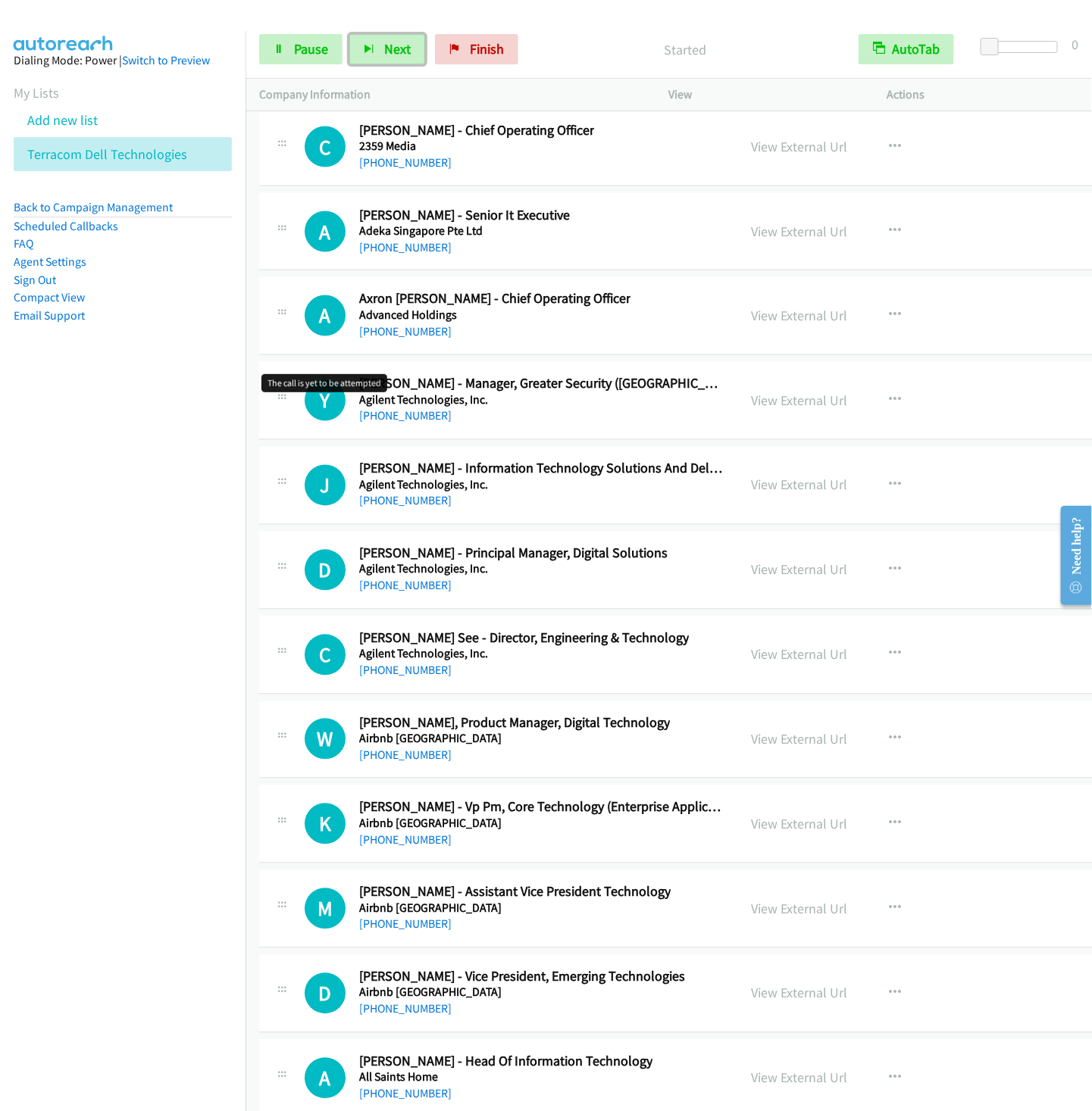
scroll to position [20347, 0]
